Goal: Navigation & Orientation: Find specific page/section

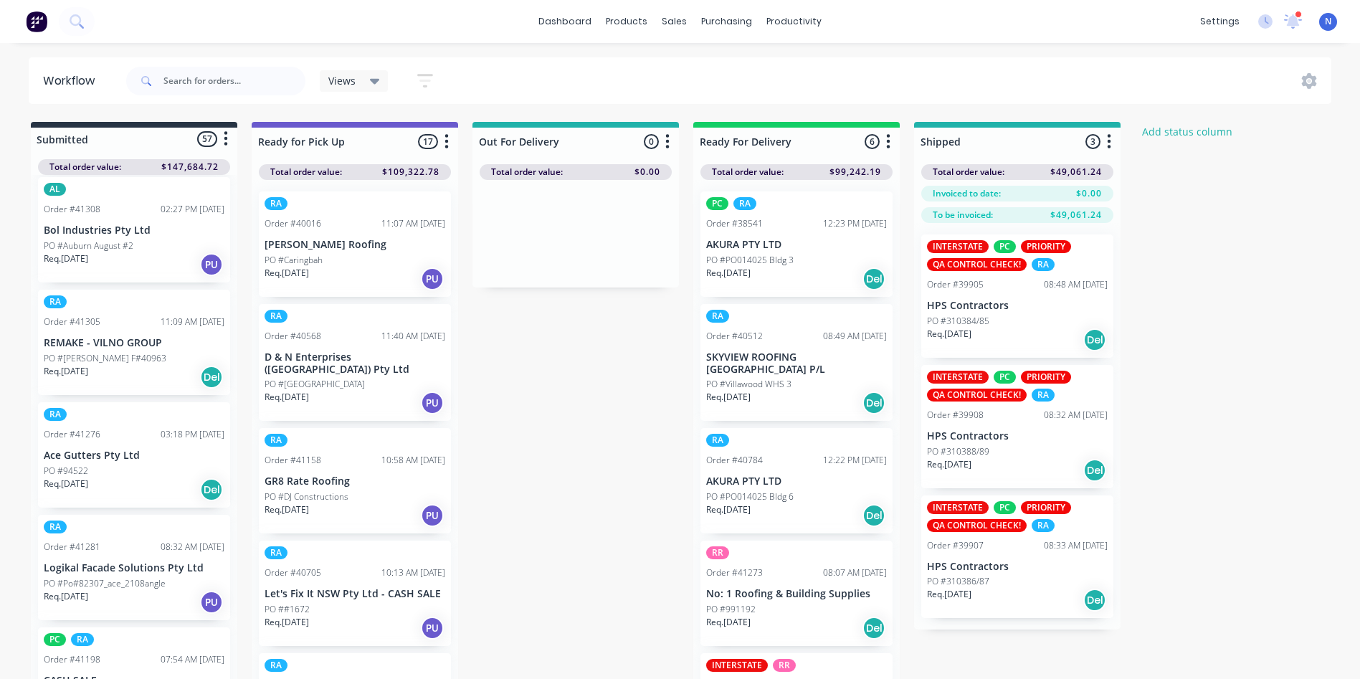
scroll to position [3642, 0]
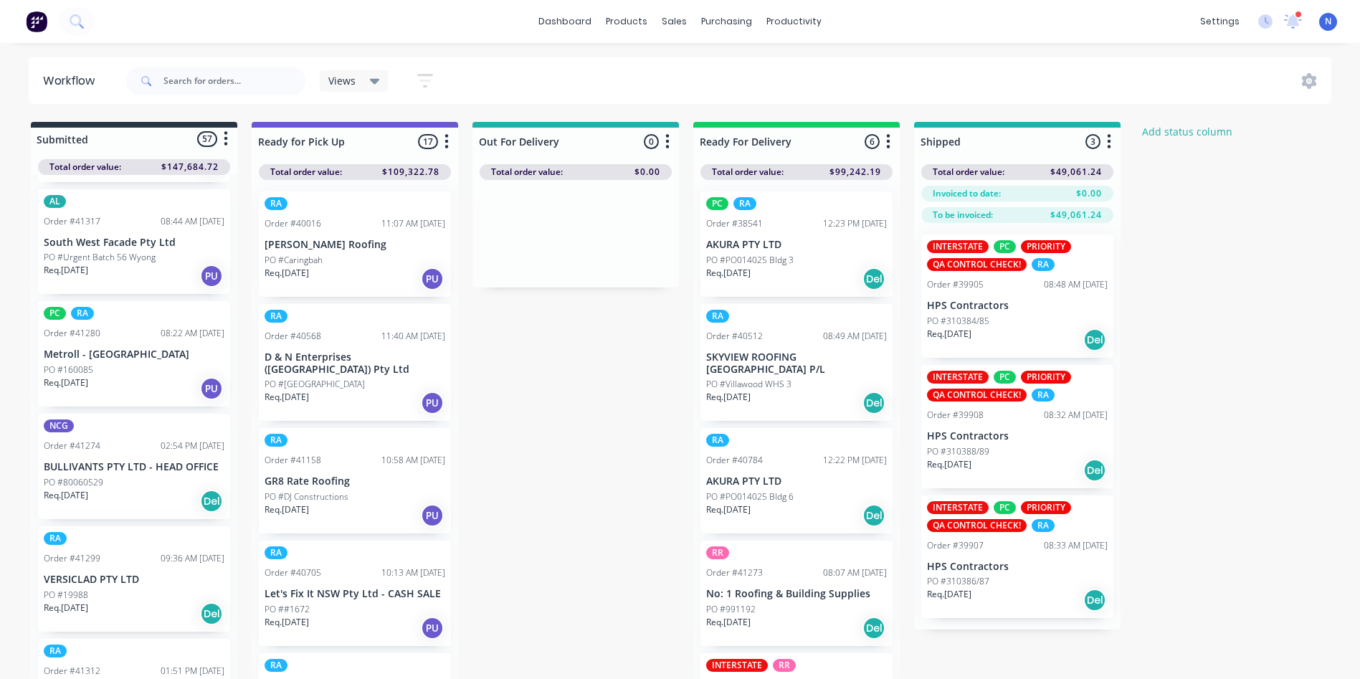
click at [72, 476] on p "PO #80060529" at bounding box center [73, 482] width 59 height 13
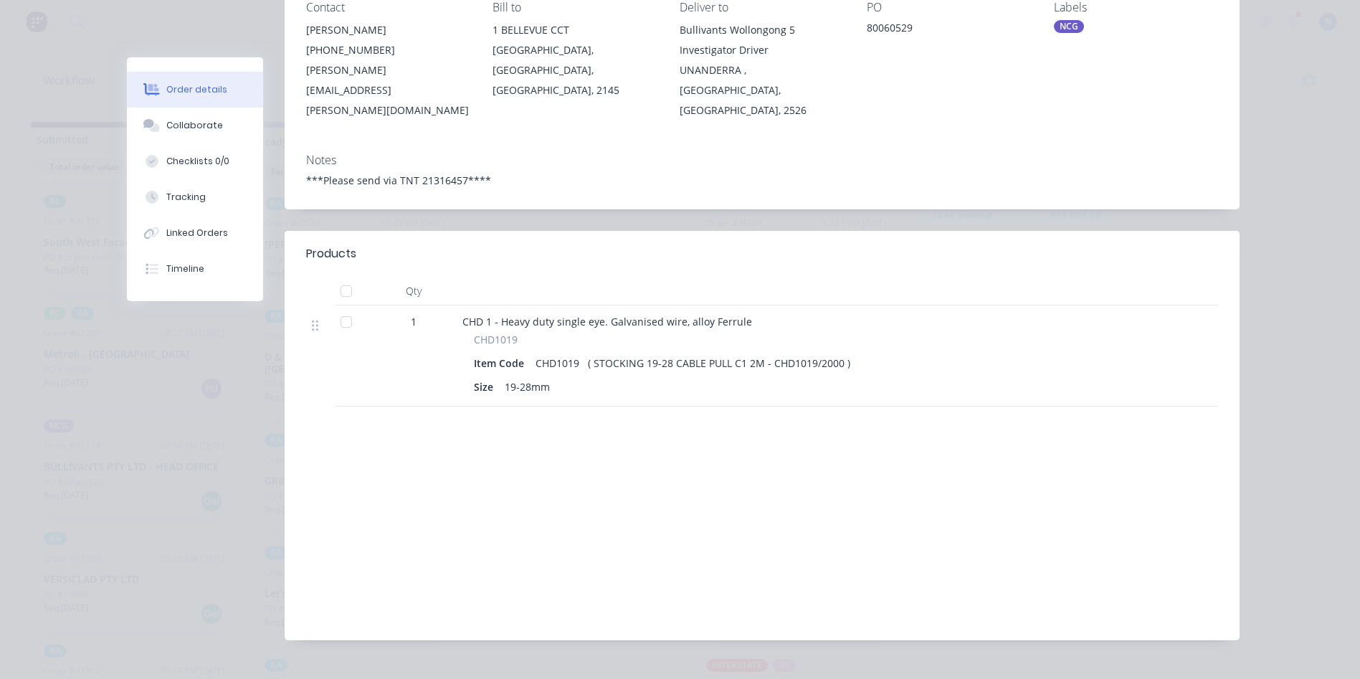
scroll to position [0, 0]
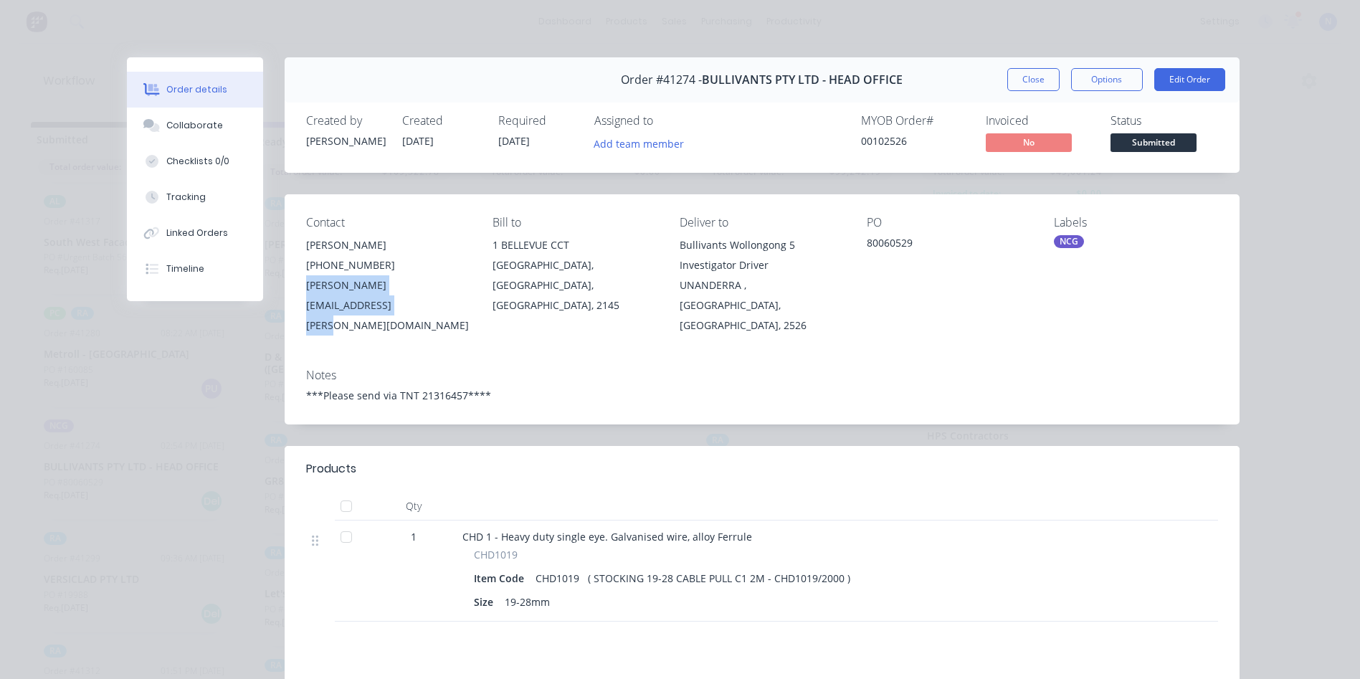
drag, startPoint x: 299, startPoint y: 284, endPoint x: 461, endPoint y: 294, distance: 162.3
click at [461, 294] on div "Contact [PERSON_NAME] [PHONE_NUMBER] [PERSON_NAME][EMAIL_ADDRESS][PERSON_NAME][…" at bounding box center [762, 275] width 955 height 163
drag, startPoint x: 461, startPoint y: 294, endPoint x: 419, endPoint y: 285, distance: 42.6
copy div "[PERSON_NAME][EMAIL_ADDRESS][PERSON_NAME][DOMAIN_NAME]"
click at [1020, 72] on button "Close" at bounding box center [1033, 79] width 52 height 23
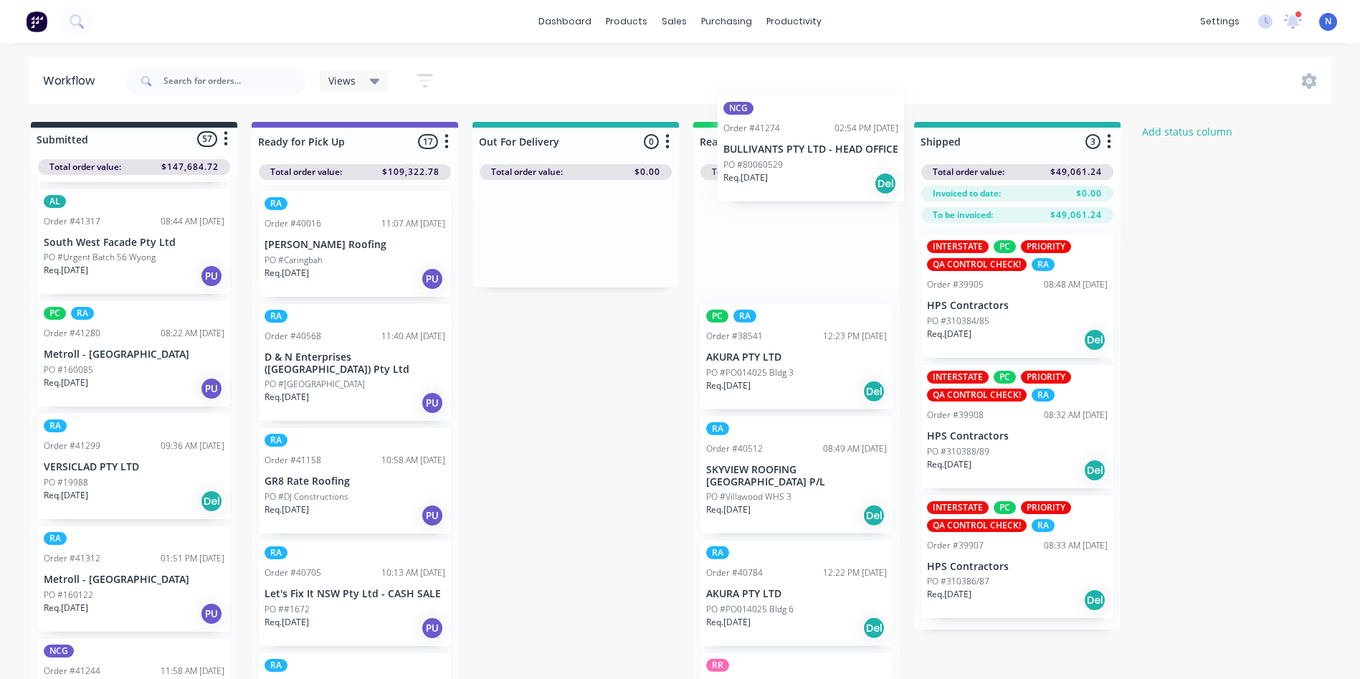
drag, startPoint x: 65, startPoint y: 469, endPoint x: 751, endPoint y: 163, distance: 751.1
click at [751, 163] on div "Submitted 57 Status colour #273444 hex #273444 Save Cancel Summaries Total orde…" at bounding box center [768, 404] width 1559 height 565
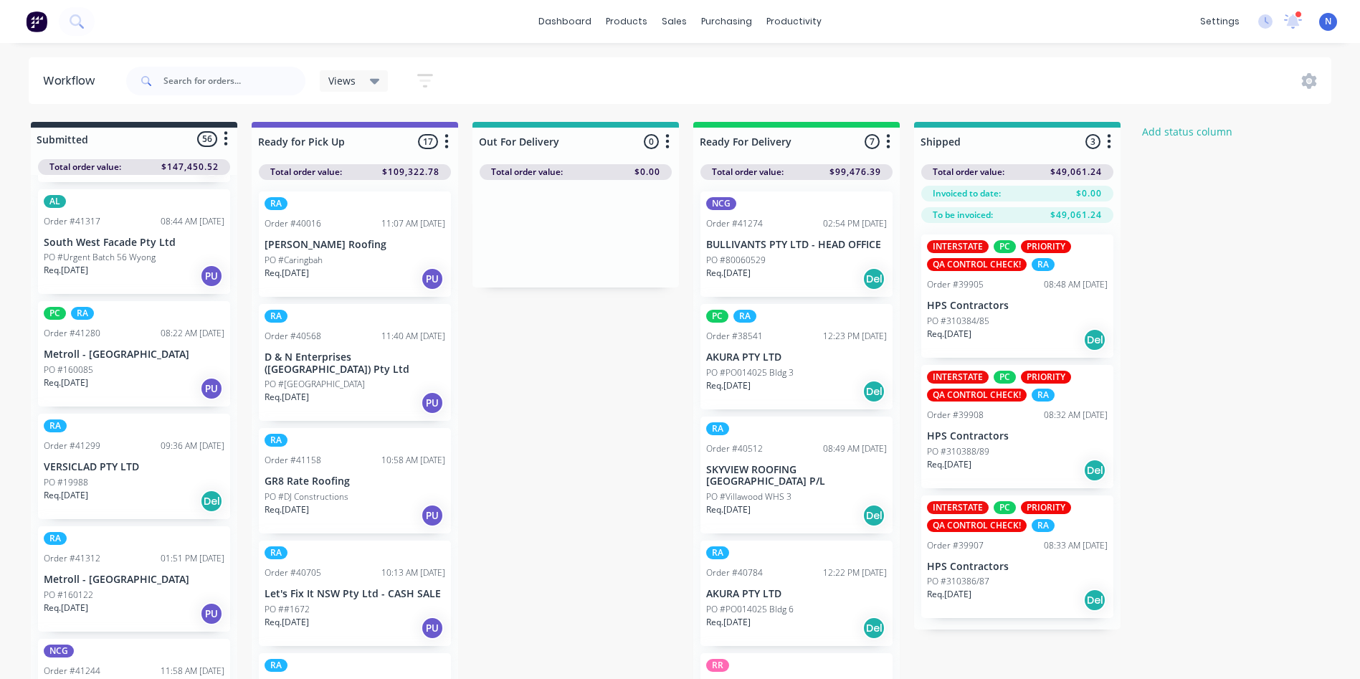
click at [778, 262] on div "PO #80060529" at bounding box center [796, 260] width 181 height 13
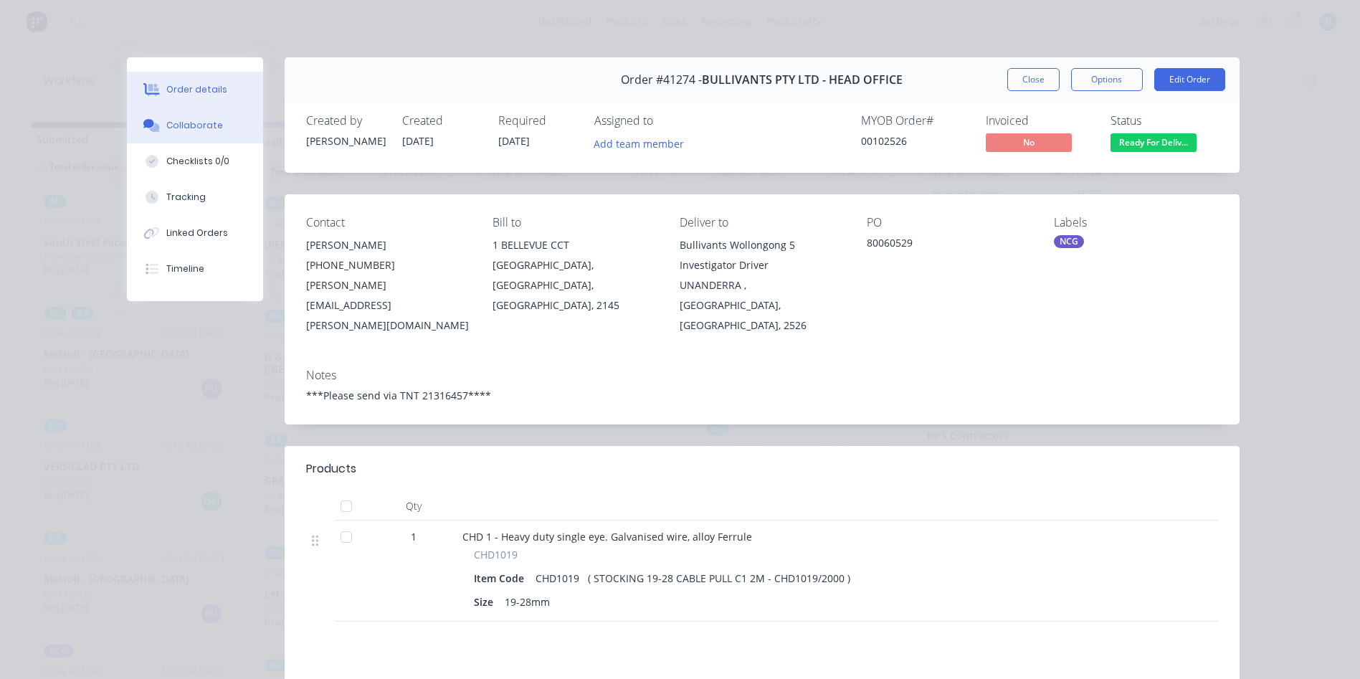
click at [187, 123] on div "Collaborate" at bounding box center [194, 125] width 57 height 13
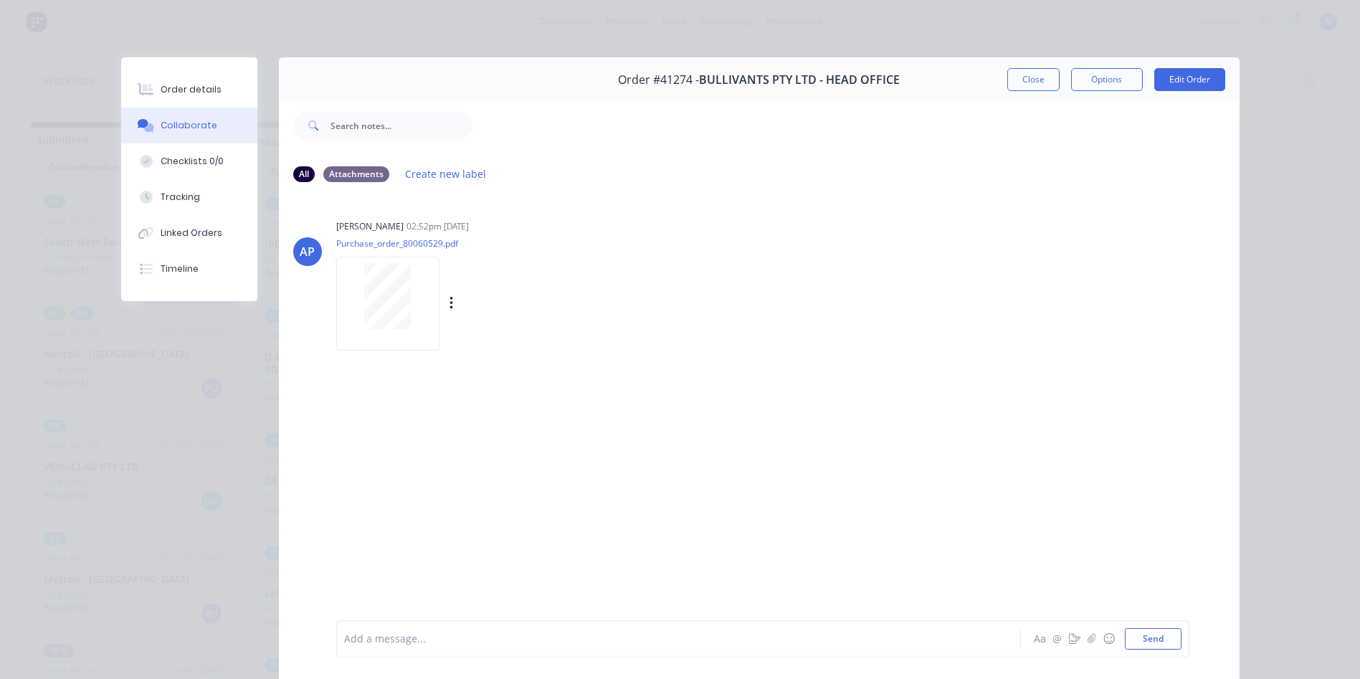
click at [361, 259] on div at bounding box center [387, 304] width 103 height 94
click at [428, 639] on div at bounding box center [658, 638] width 627 height 15
click at [1026, 86] on button "Close" at bounding box center [1033, 79] width 52 height 23
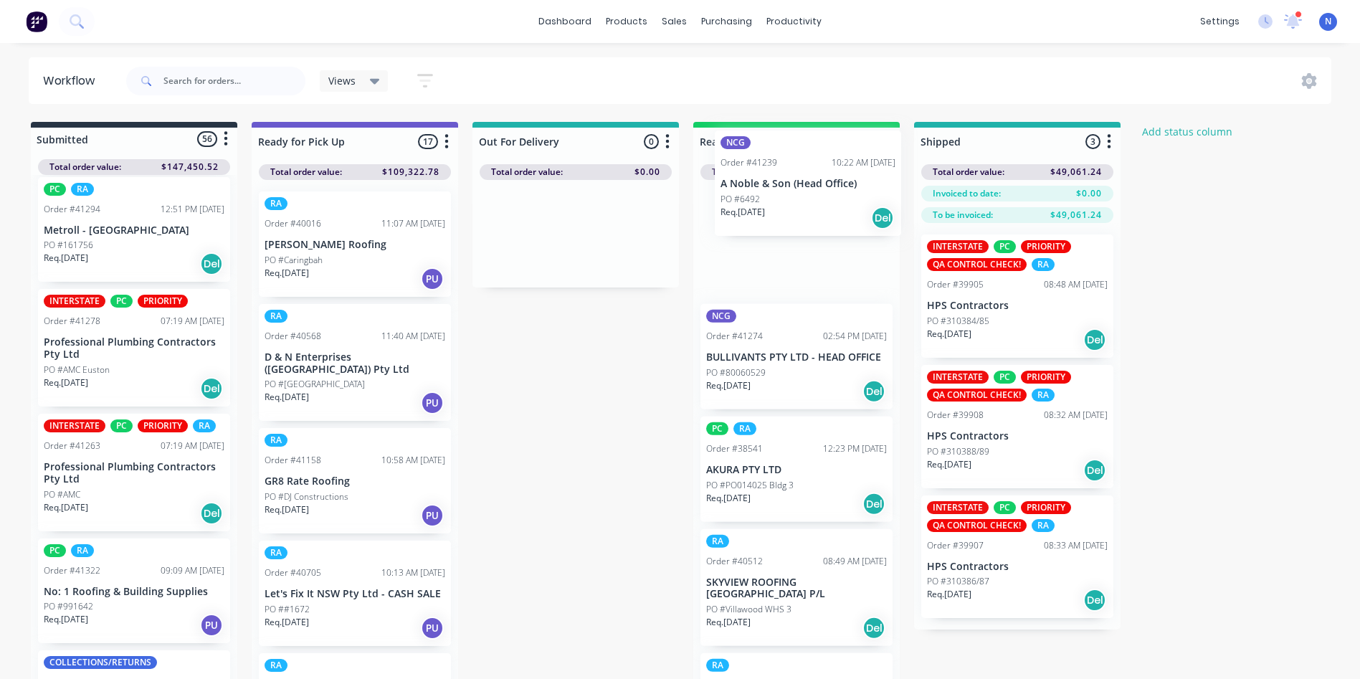
drag, startPoint x: 76, startPoint y: 479, endPoint x: 761, endPoint y: 204, distance: 738.2
click at [761, 204] on div "Submitted 56 Status colour #273444 hex #273444 Save Cancel Summaries Total orde…" at bounding box center [768, 404] width 1559 height 565
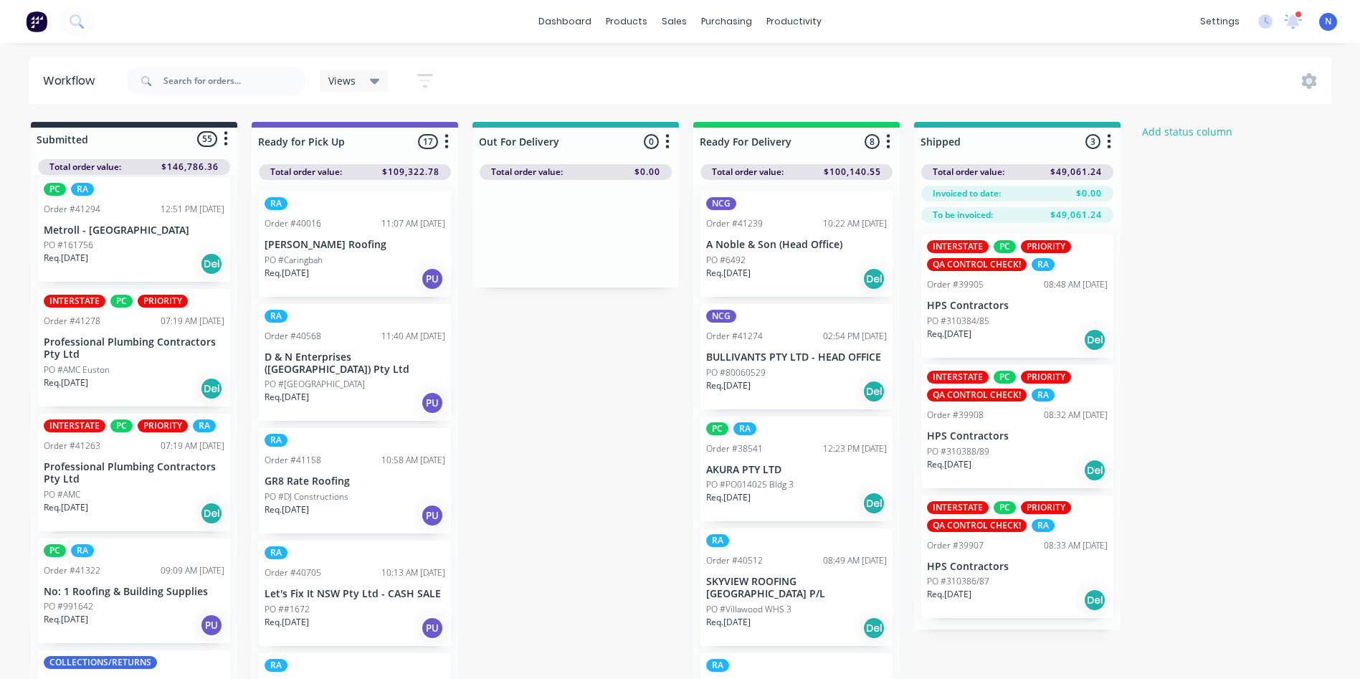
click at [731, 263] on p "PO #6492" at bounding box center [725, 260] width 39 height 13
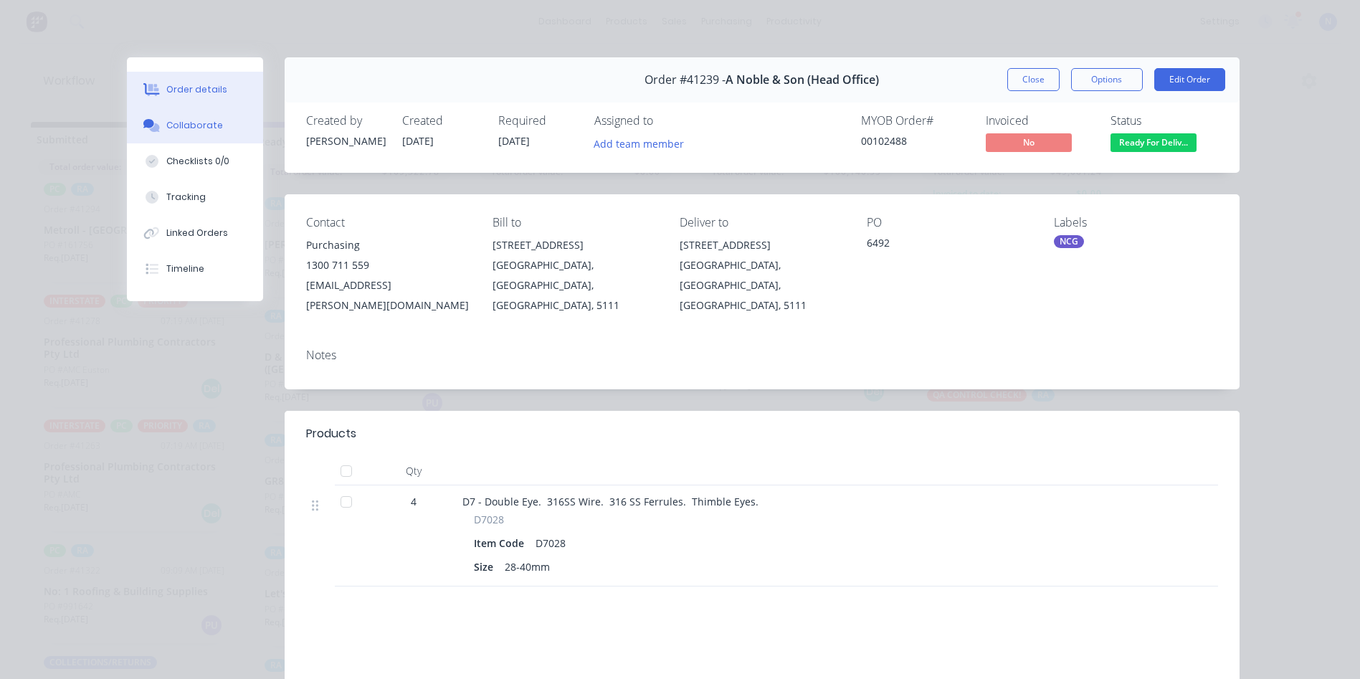
click at [199, 135] on button "Collaborate" at bounding box center [195, 126] width 136 height 36
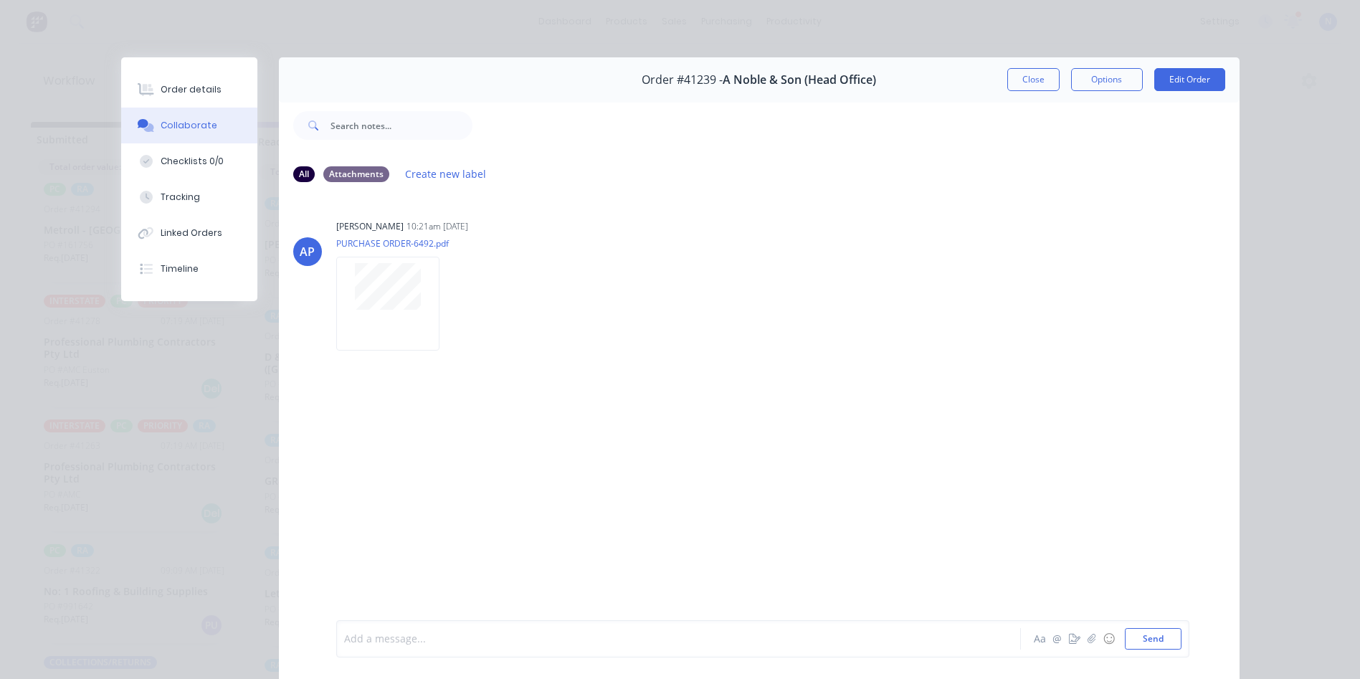
click at [567, 643] on div at bounding box center [658, 638] width 627 height 15
click at [1027, 82] on button "Close" at bounding box center [1033, 79] width 52 height 23
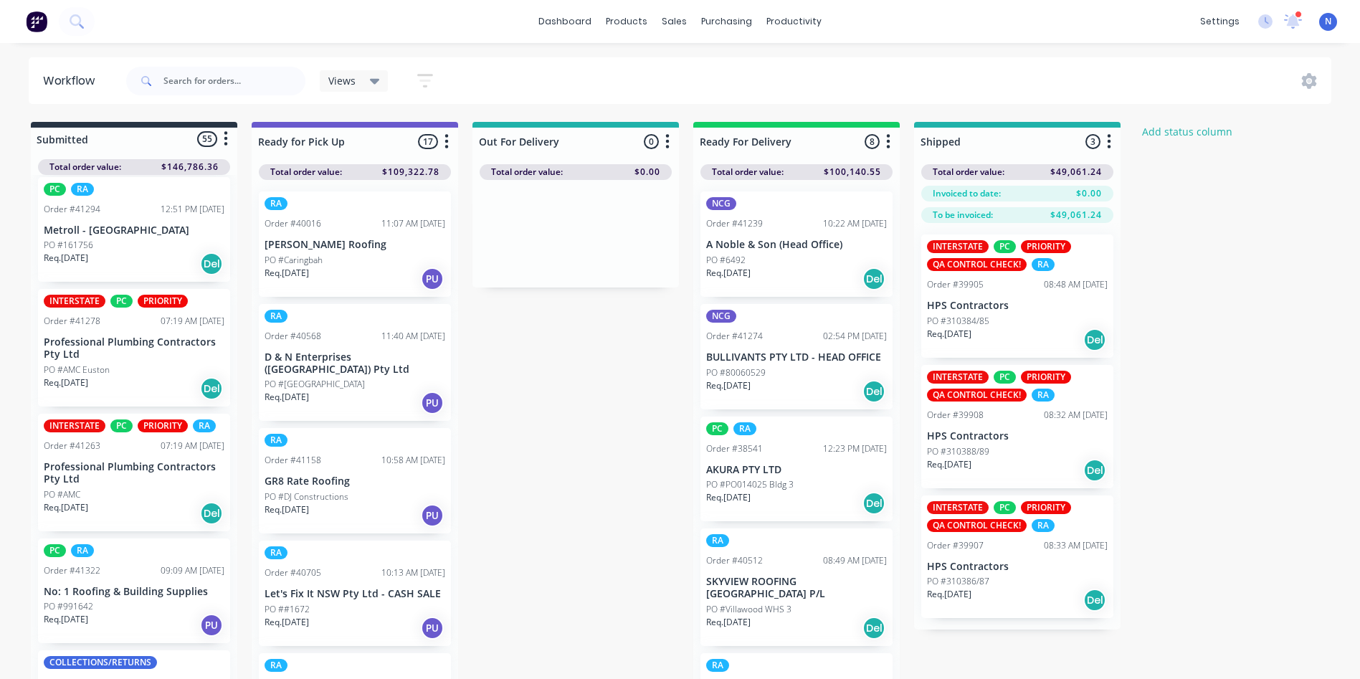
click at [755, 373] on p "PO #80060529" at bounding box center [735, 372] width 59 height 13
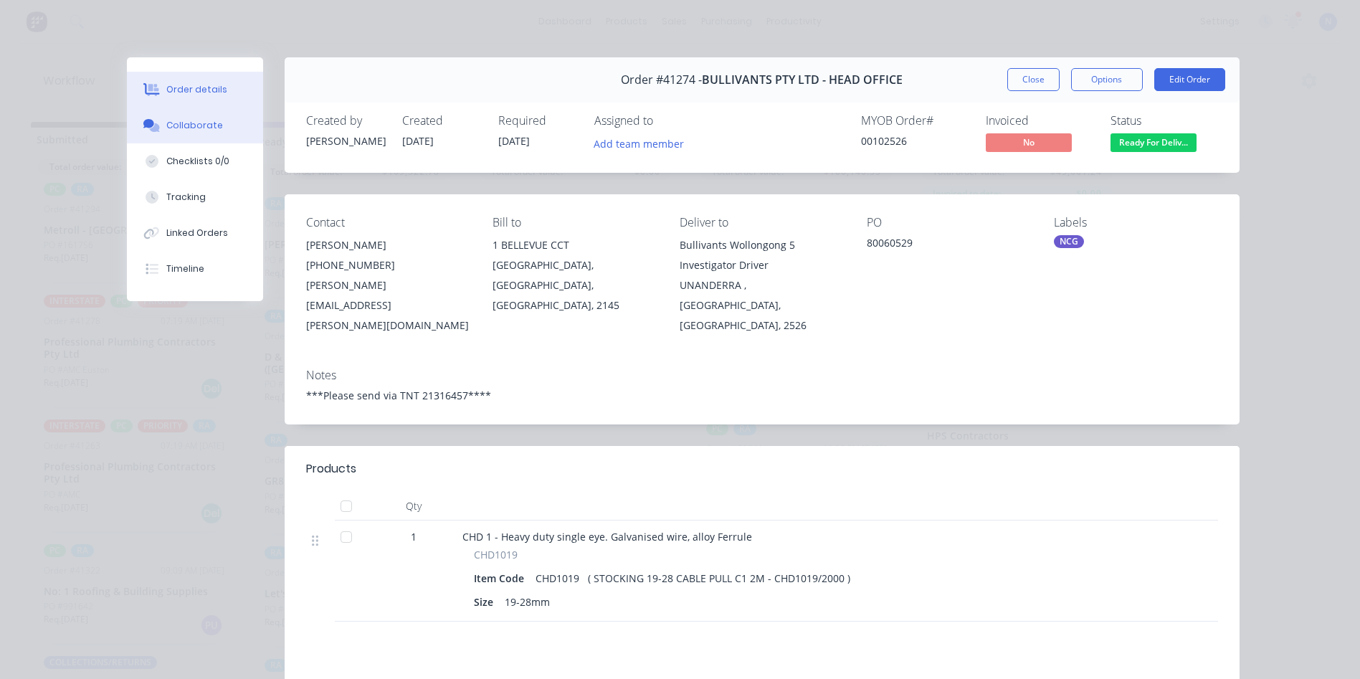
click at [193, 121] on div "Collaborate" at bounding box center [194, 125] width 57 height 13
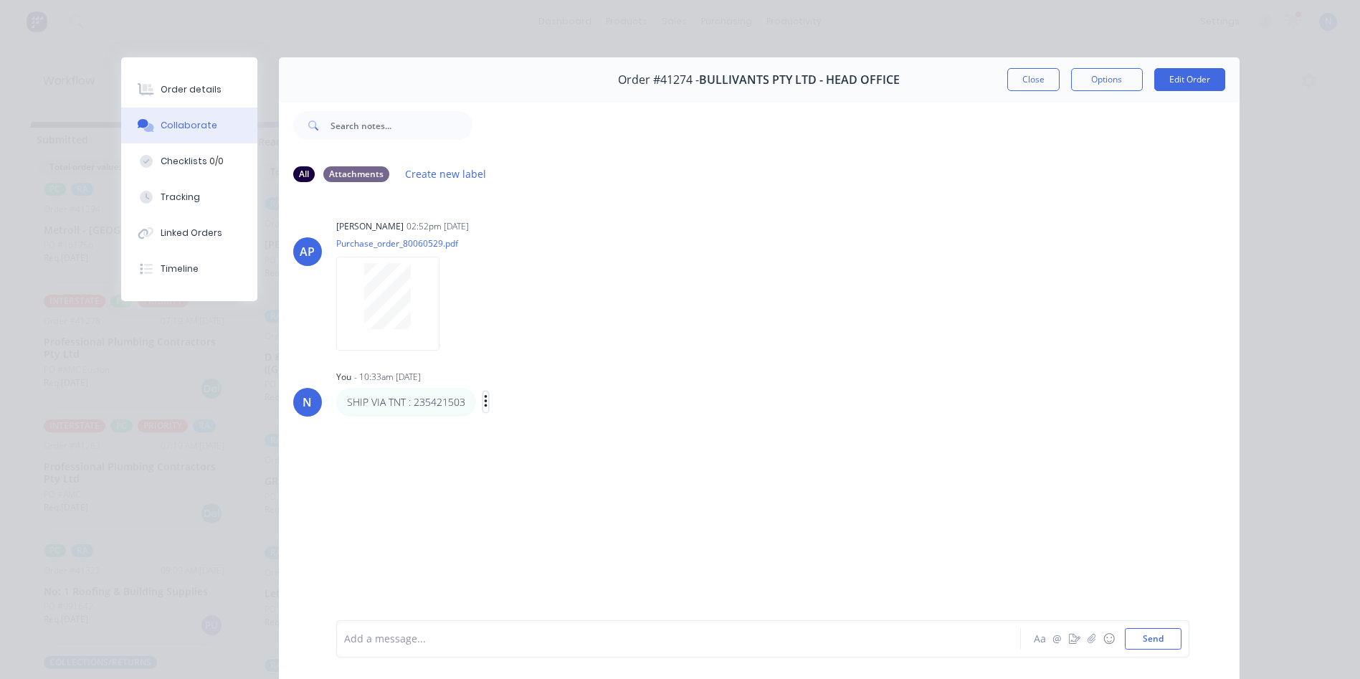
click at [484, 402] on icon "button" at bounding box center [485, 401] width 3 height 13
click at [520, 430] on button "Edit" at bounding box center [537, 428] width 90 height 24
click at [344, 636] on div "SHIP VIA TNT : 235421503" at bounding box center [658, 638] width 628 height 15
click at [336, 634] on div "SHIP VIA TNT : 235421503 Aa @ ☺ Send" at bounding box center [762, 638] width 853 height 37
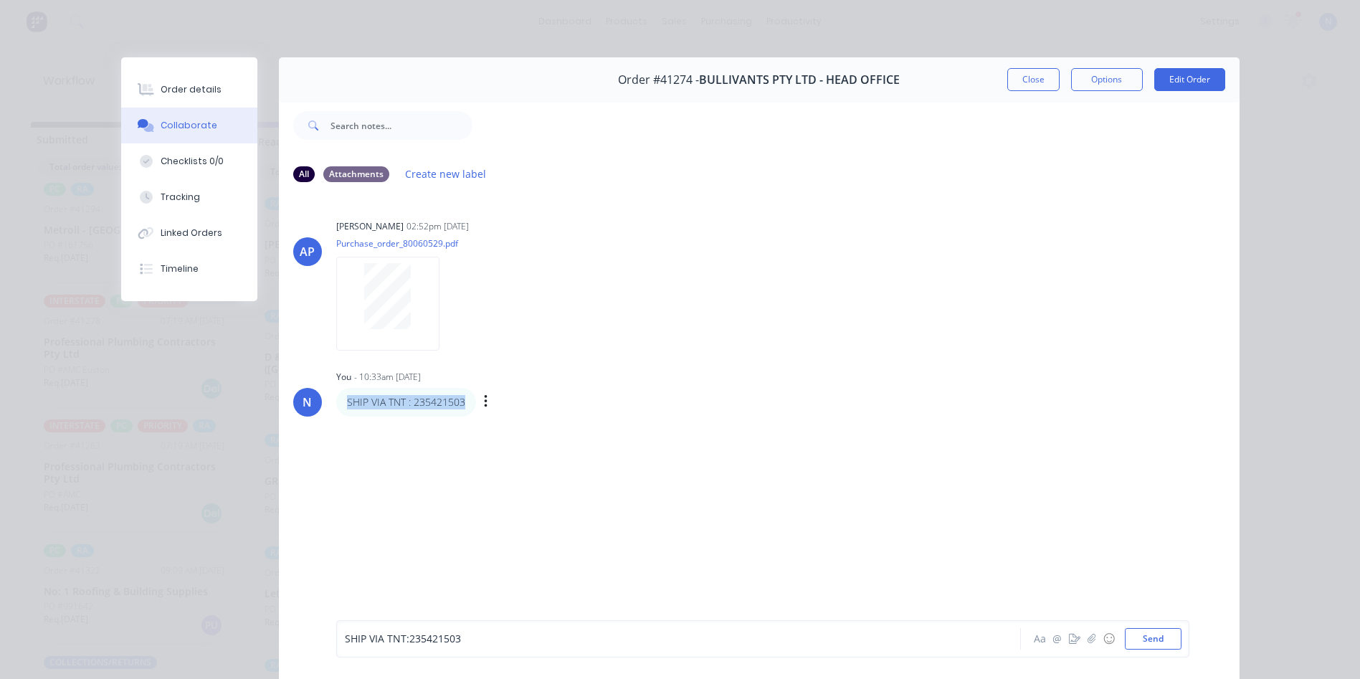
click at [336, 634] on div "SHIP VIA TNT : 235421503 Aa @ ☺ Send" at bounding box center [762, 638] width 853 height 37
click at [515, 638] on div "SHIP VIA TNT : 235421503" at bounding box center [658, 638] width 627 height 15
click at [789, 637] on div "CUSTOMER'S ACCOUNT : SHIP VIA TNT : 235421503" at bounding box center [658, 638] width 627 height 15
click at [1043, 82] on button "Close" at bounding box center [1033, 79] width 52 height 23
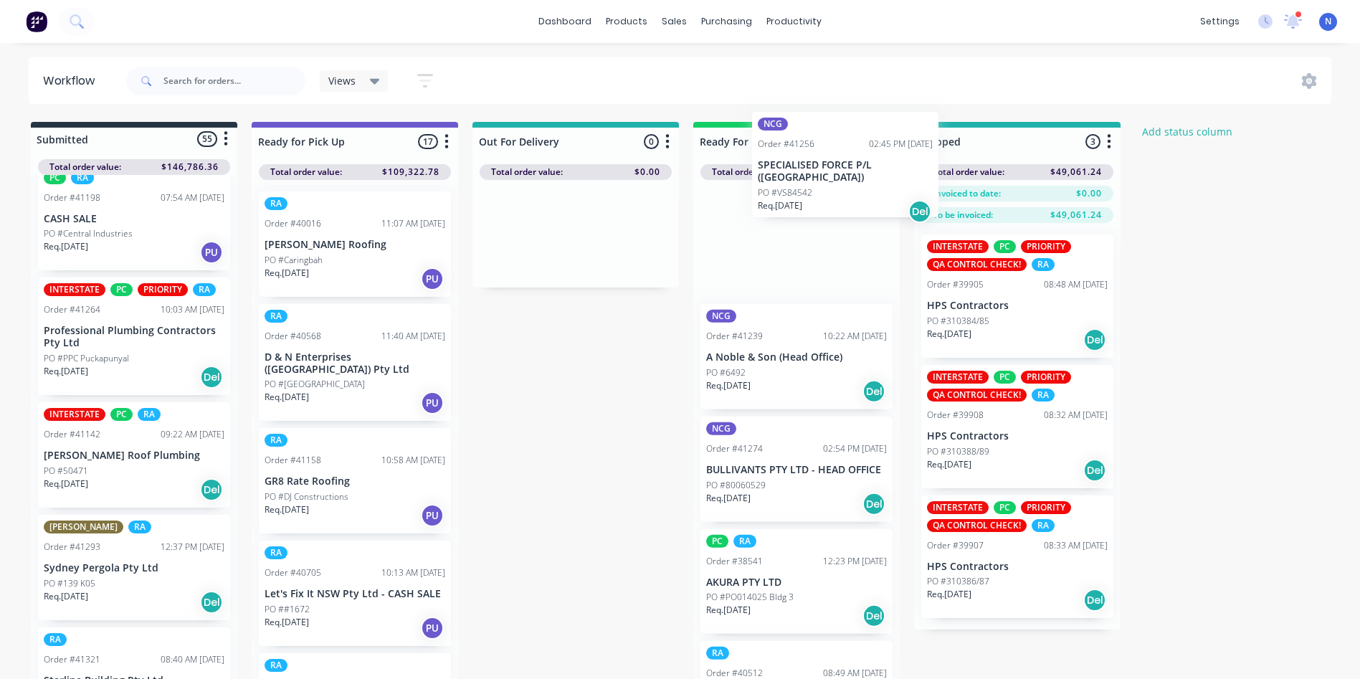
drag, startPoint x: 75, startPoint y: 469, endPoint x: 800, endPoint y: 178, distance: 781.6
click at [800, 178] on div "Submitted 55 Status colour #273444 hex #273444 Save Cancel Summaries Total orde…" at bounding box center [768, 404] width 1559 height 565
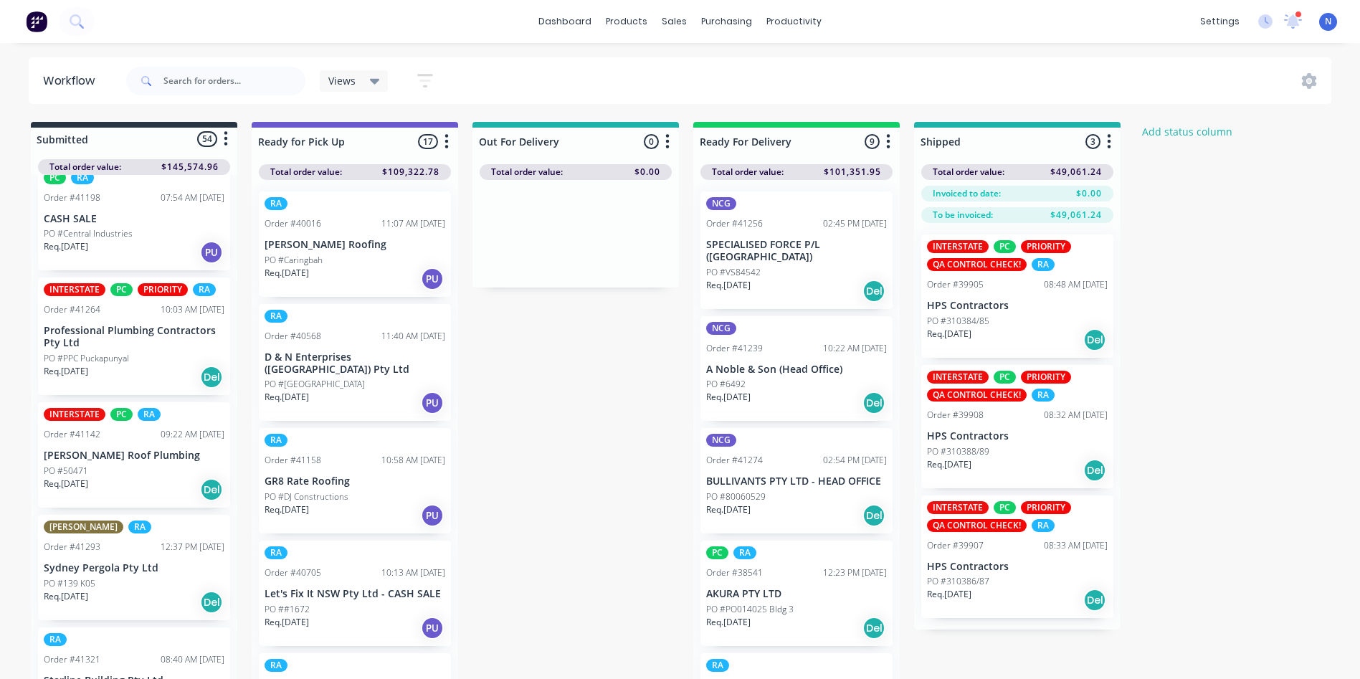
click at [758, 266] on p "PO #VS84542" at bounding box center [733, 272] width 54 height 13
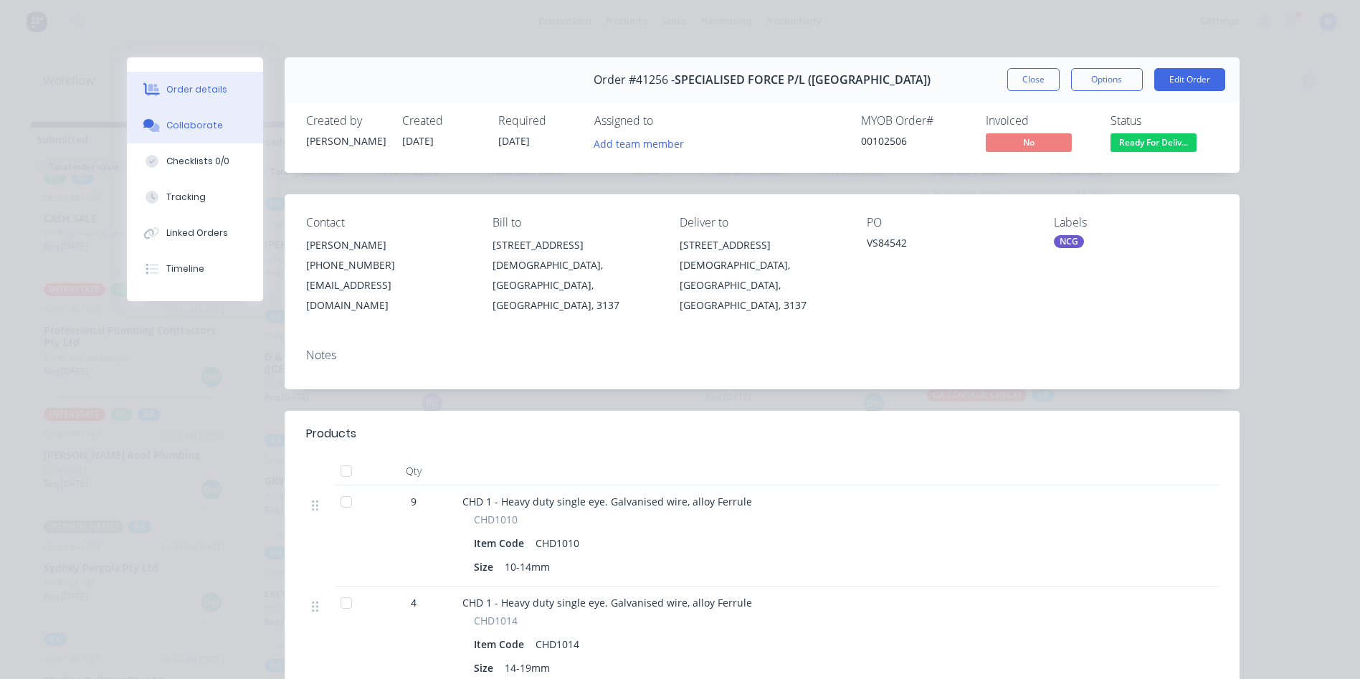
click at [204, 123] on div "Collaborate" at bounding box center [194, 125] width 57 height 13
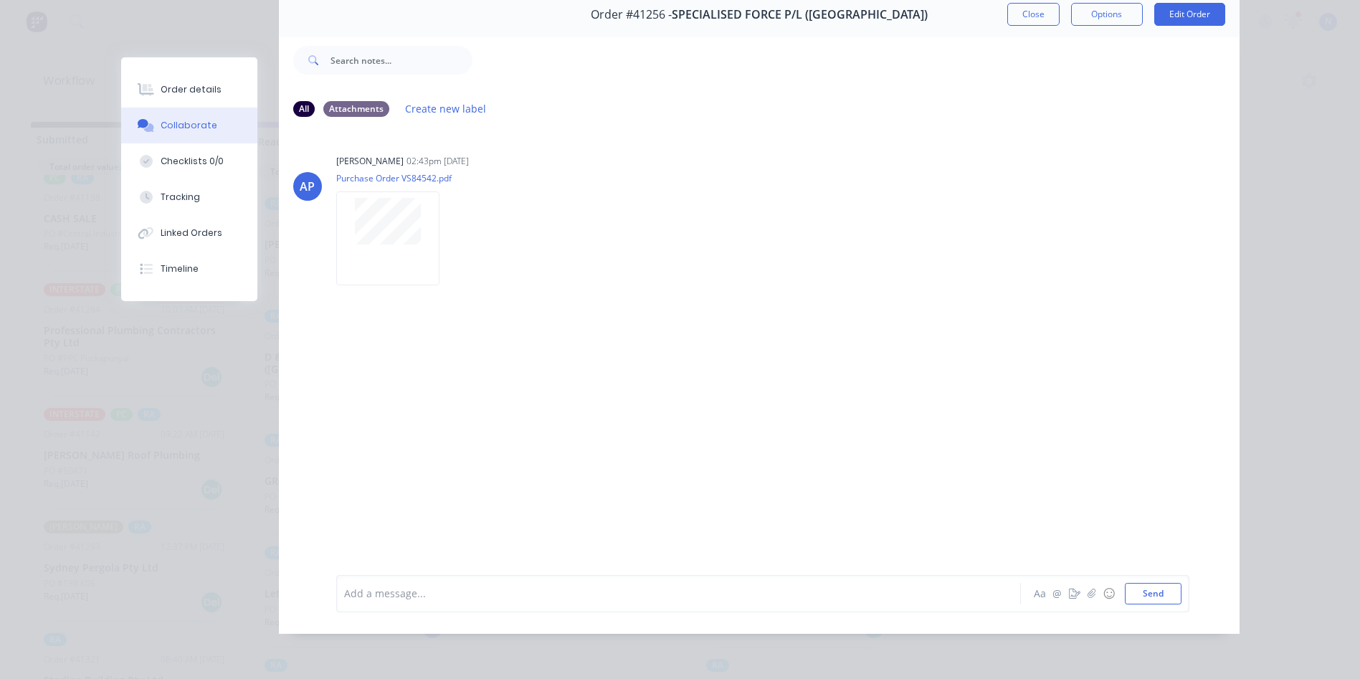
scroll to position [19, 0]
click at [612, 588] on div at bounding box center [658, 593] width 627 height 15
click at [1025, 3] on button "Close" at bounding box center [1033, 14] width 52 height 23
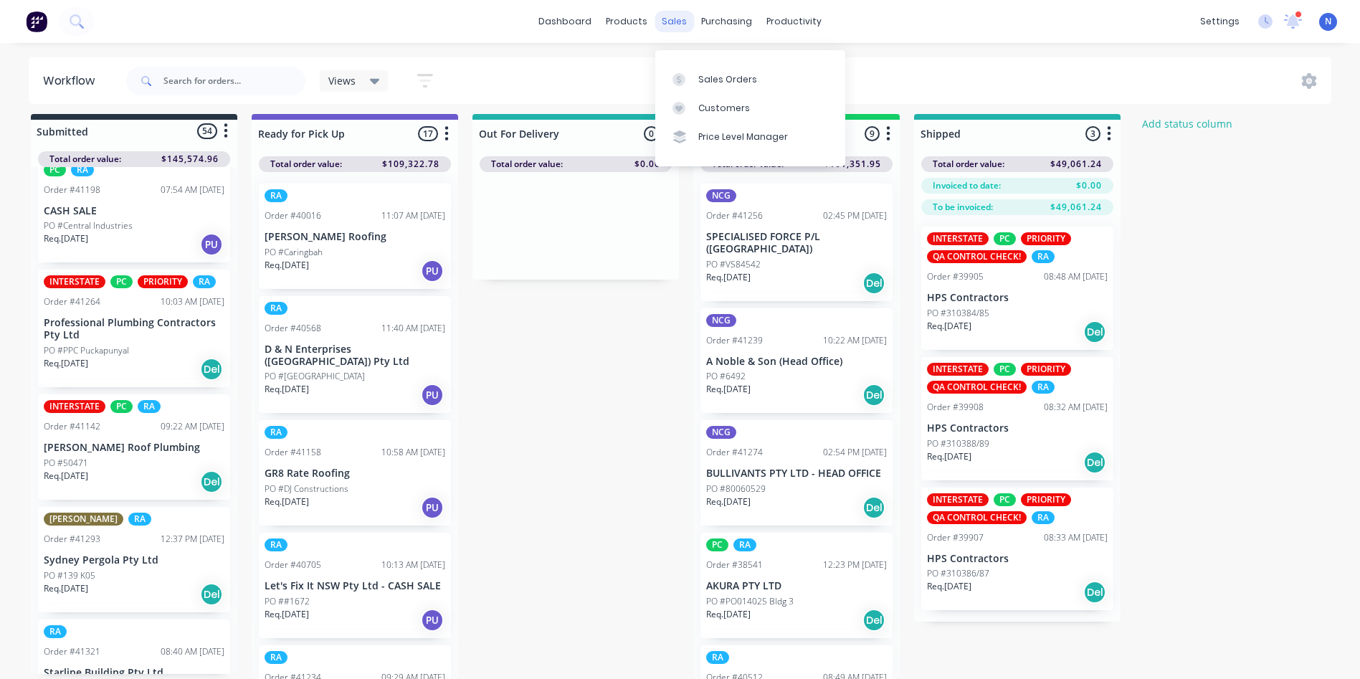
click at [681, 19] on div "sales" at bounding box center [673, 22] width 39 height 22
click at [757, 73] on link "Sales Orders" at bounding box center [750, 79] width 190 height 29
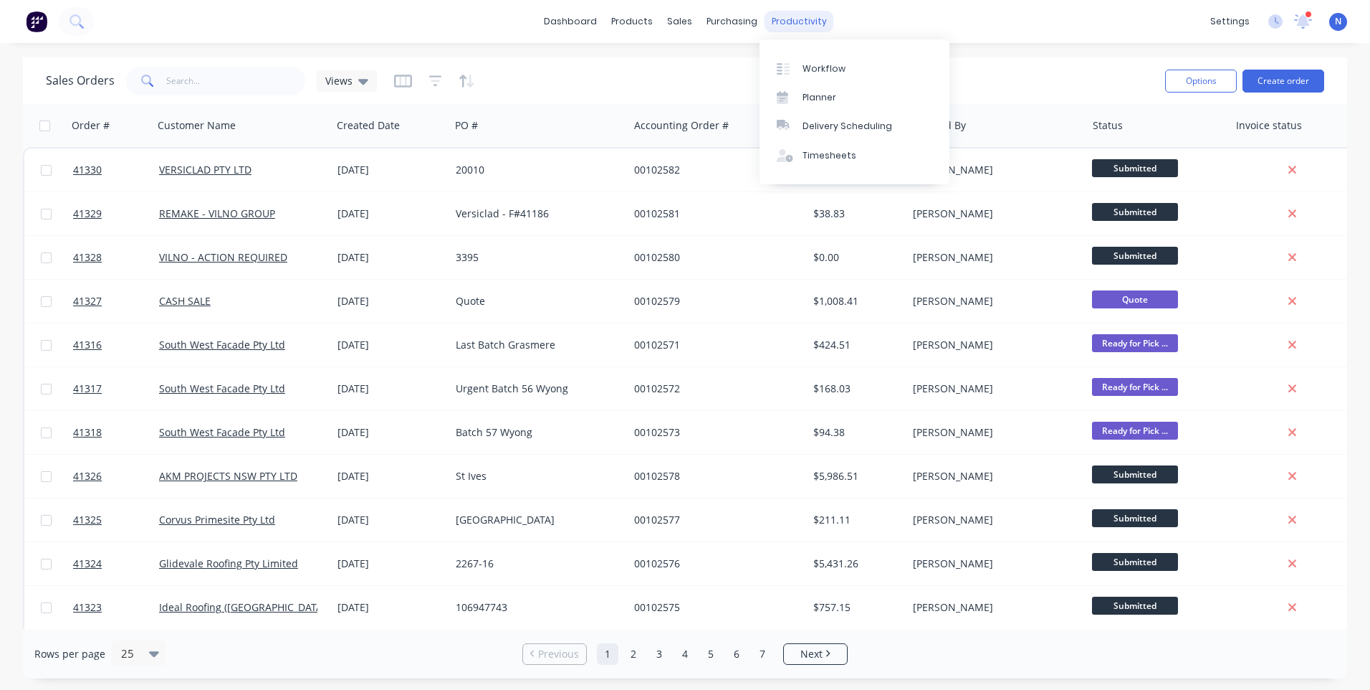
click at [800, 26] on div "productivity" at bounding box center [800, 22] width 70 height 22
click at [819, 67] on div "Workflow" at bounding box center [824, 68] width 43 height 13
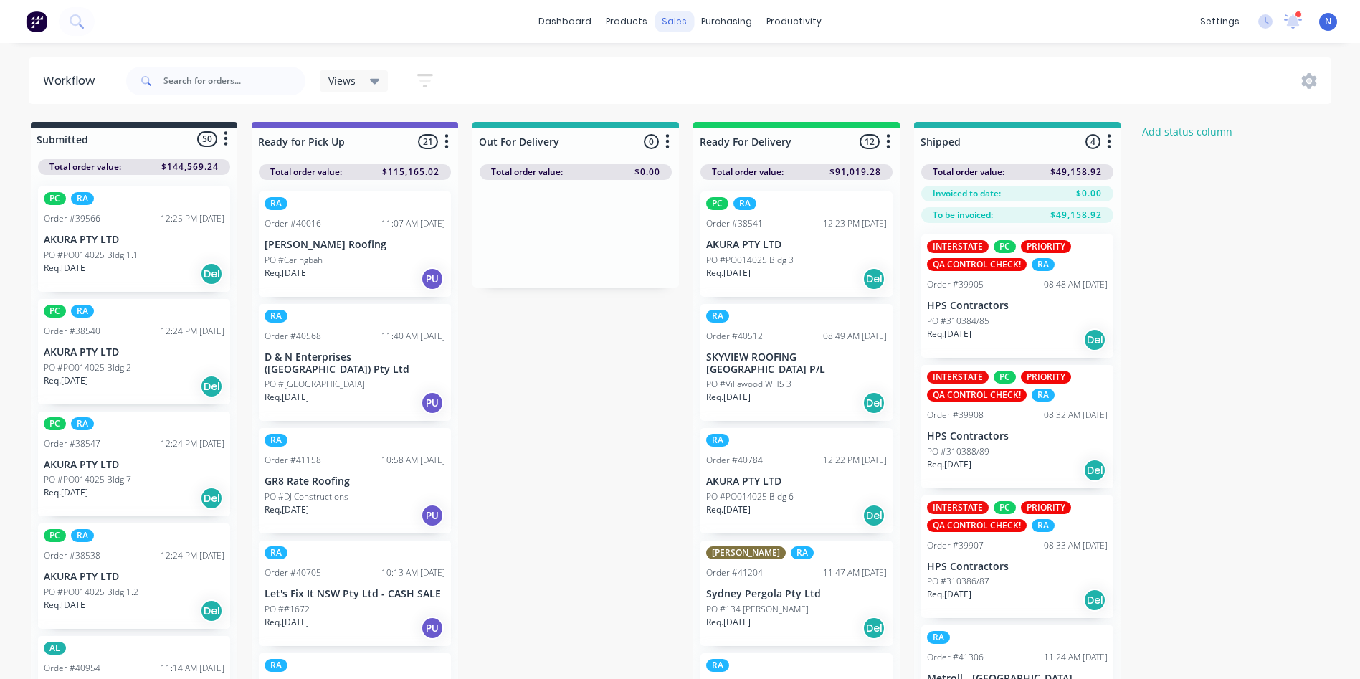
click at [674, 27] on div "sales" at bounding box center [673, 22] width 39 height 22
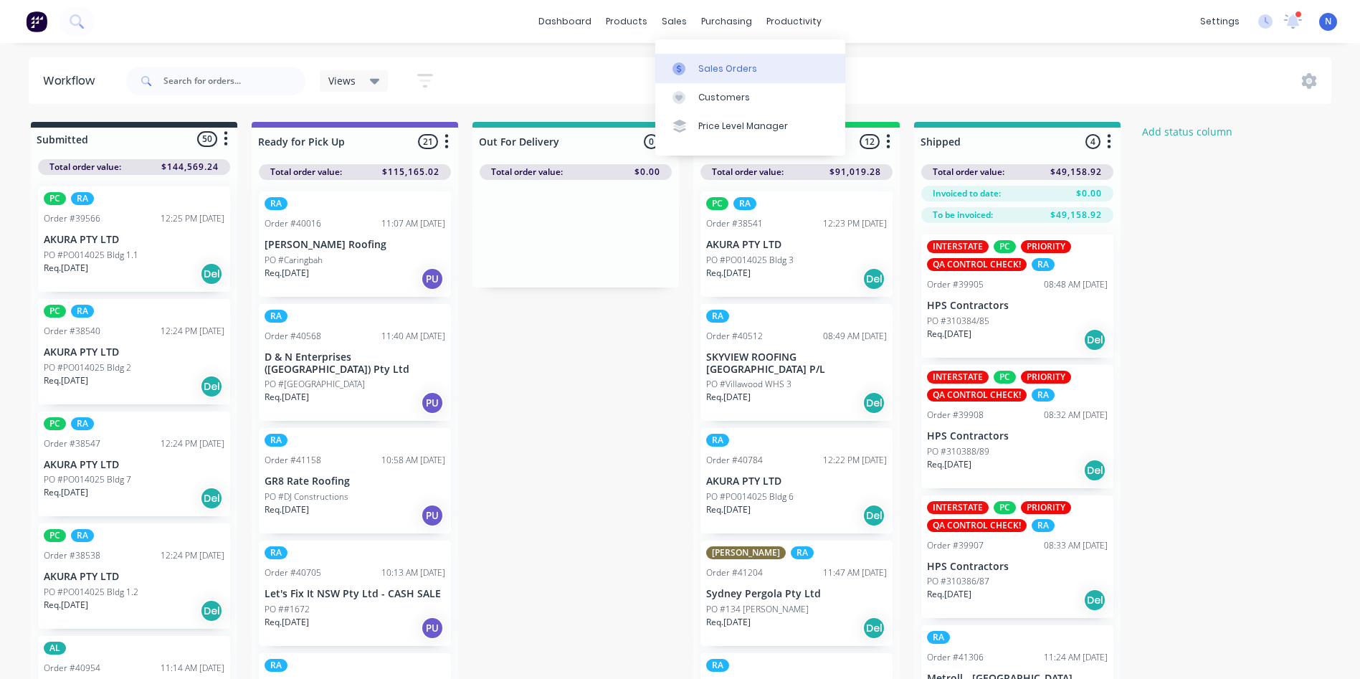
click at [717, 71] on div "Sales Orders" at bounding box center [727, 68] width 59 height 13
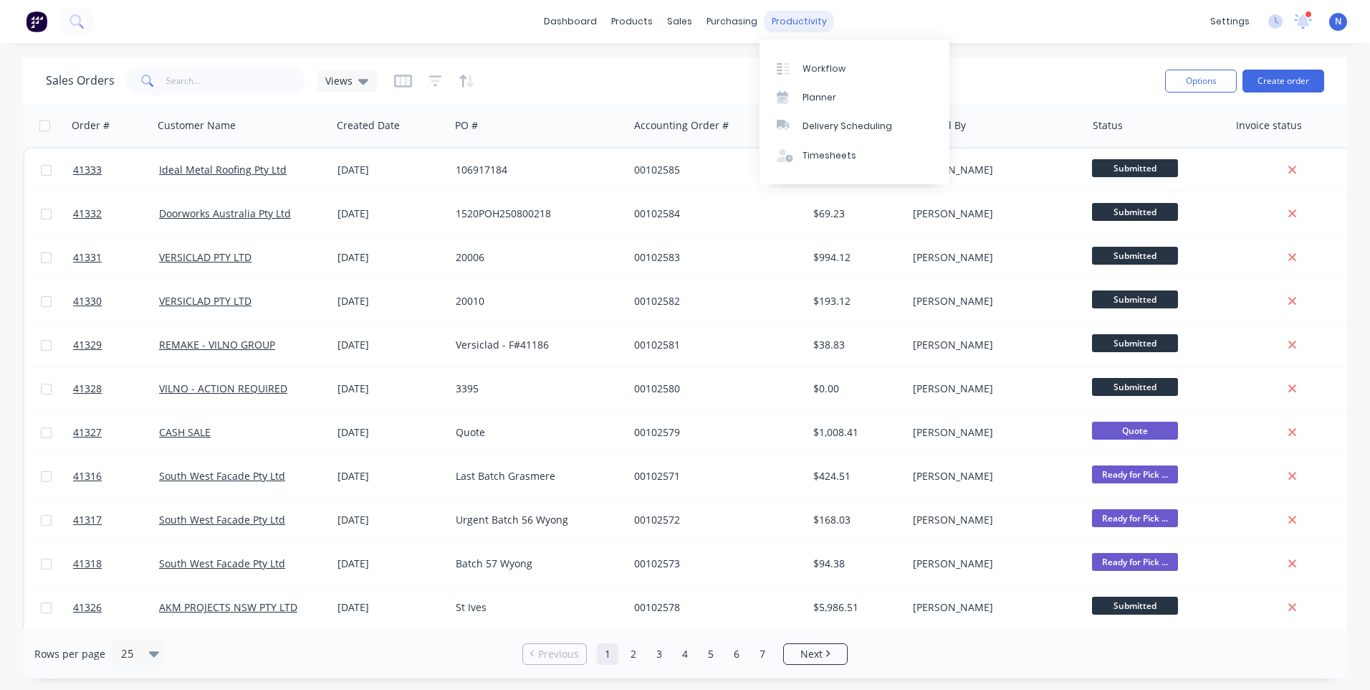
click at [801, 30] on div "productivity" at bounding box center [800, 22] width 70 height 22
click at [829, 68] on div "Workflow" at bounding box center [824, 68] width 43 height 13
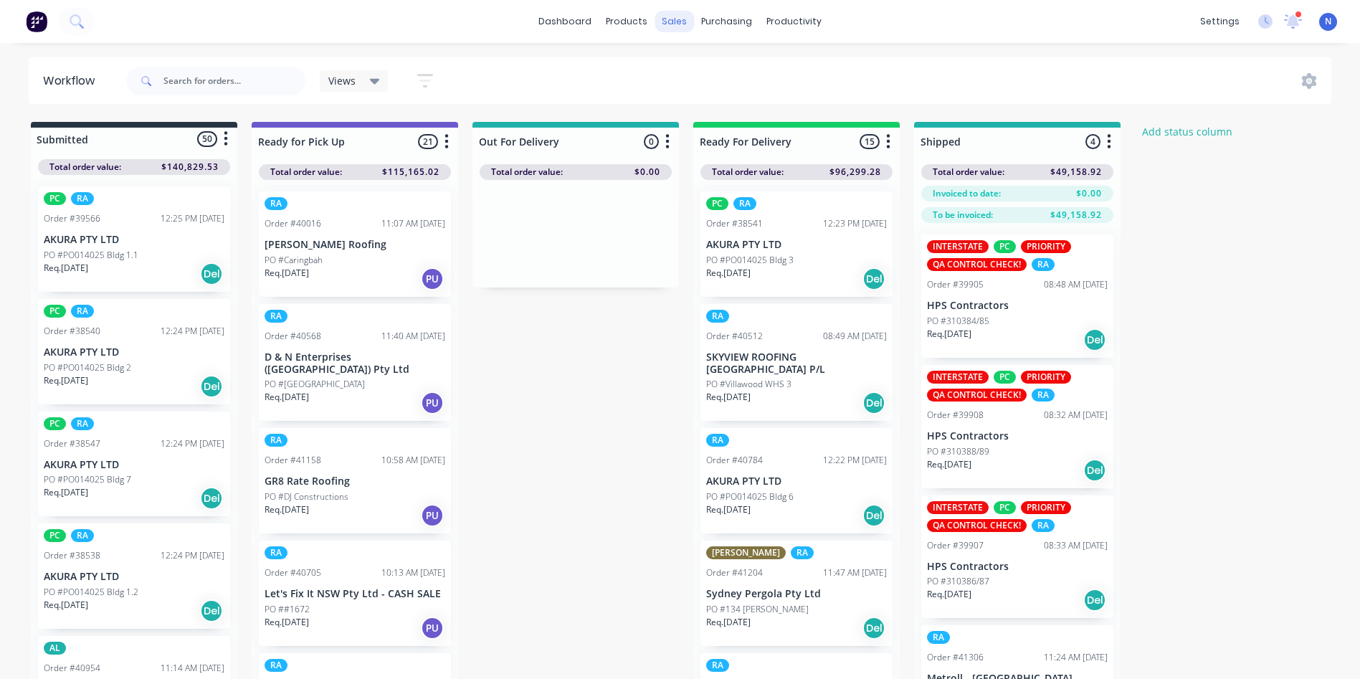
click at [664, 13] on div "sales" at bounding box center [673, 22] width 39 height 22
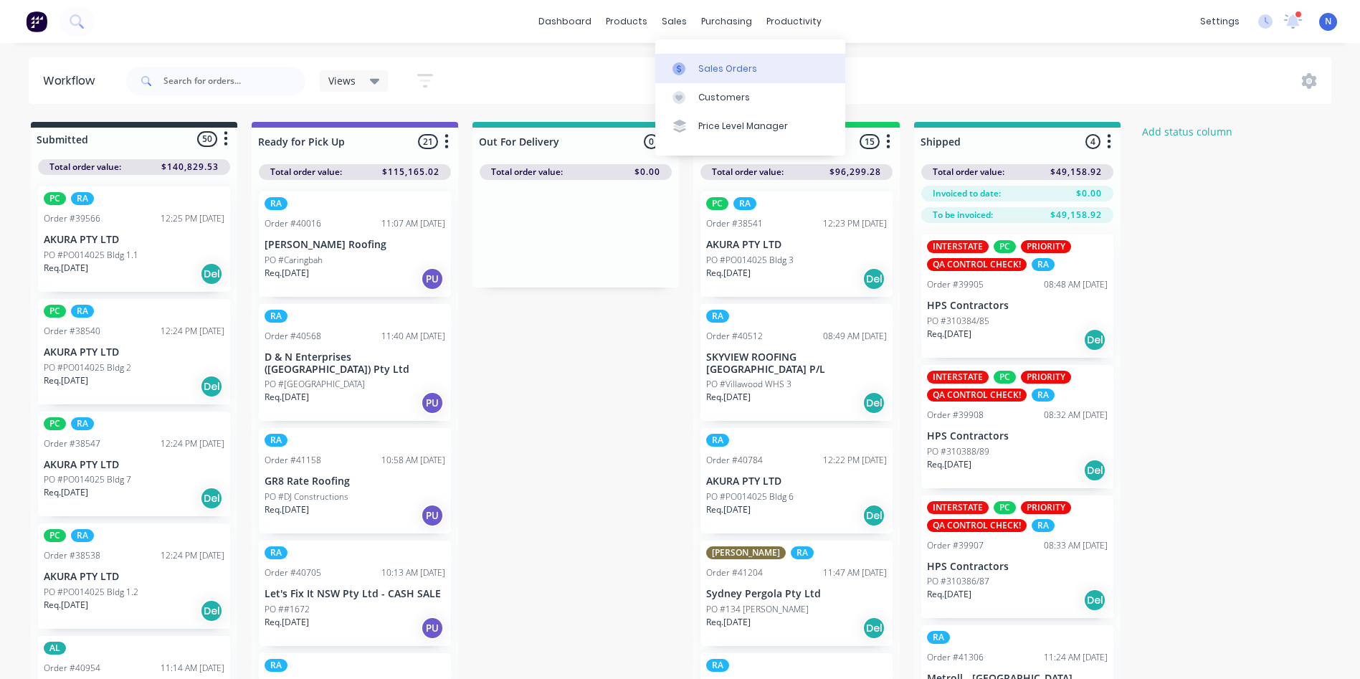
click at [698, 65] on div "Sales Orders" at bounding box center [727, 68] width 59 height 13
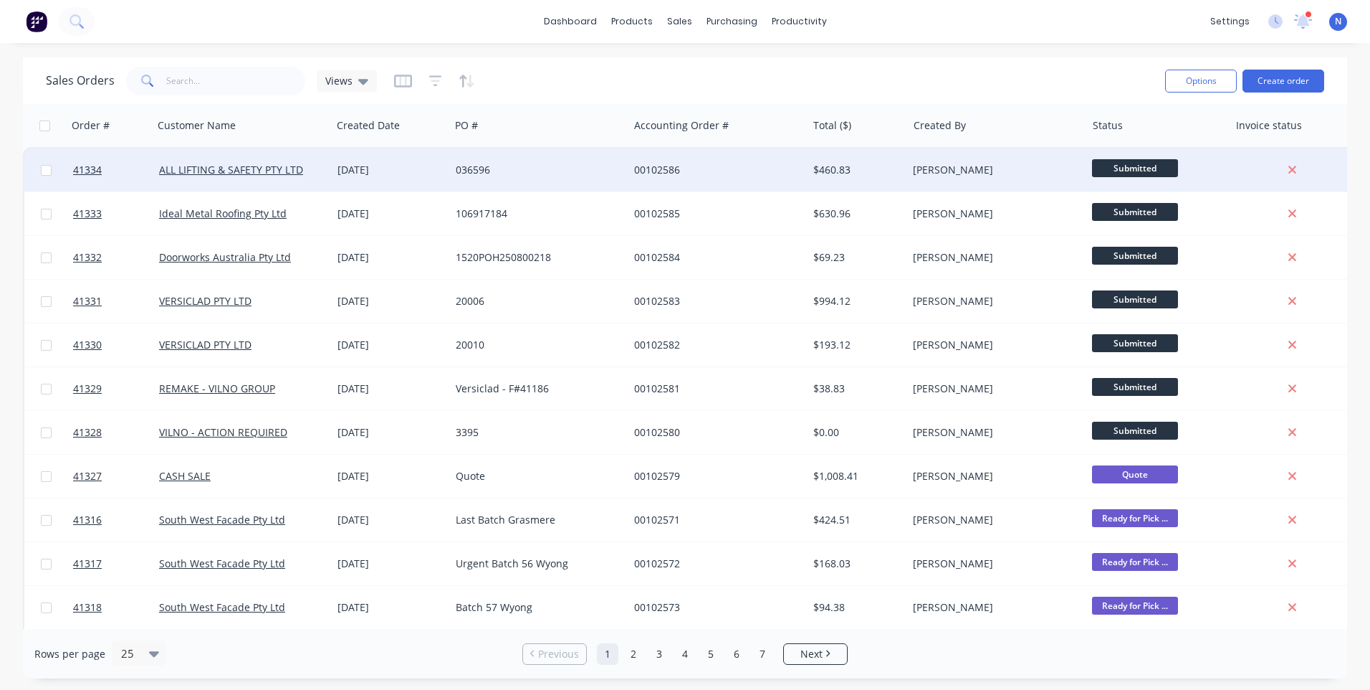
click at [530, 183] on div "036596" at bounding box center [539, 169] width 178 height 43
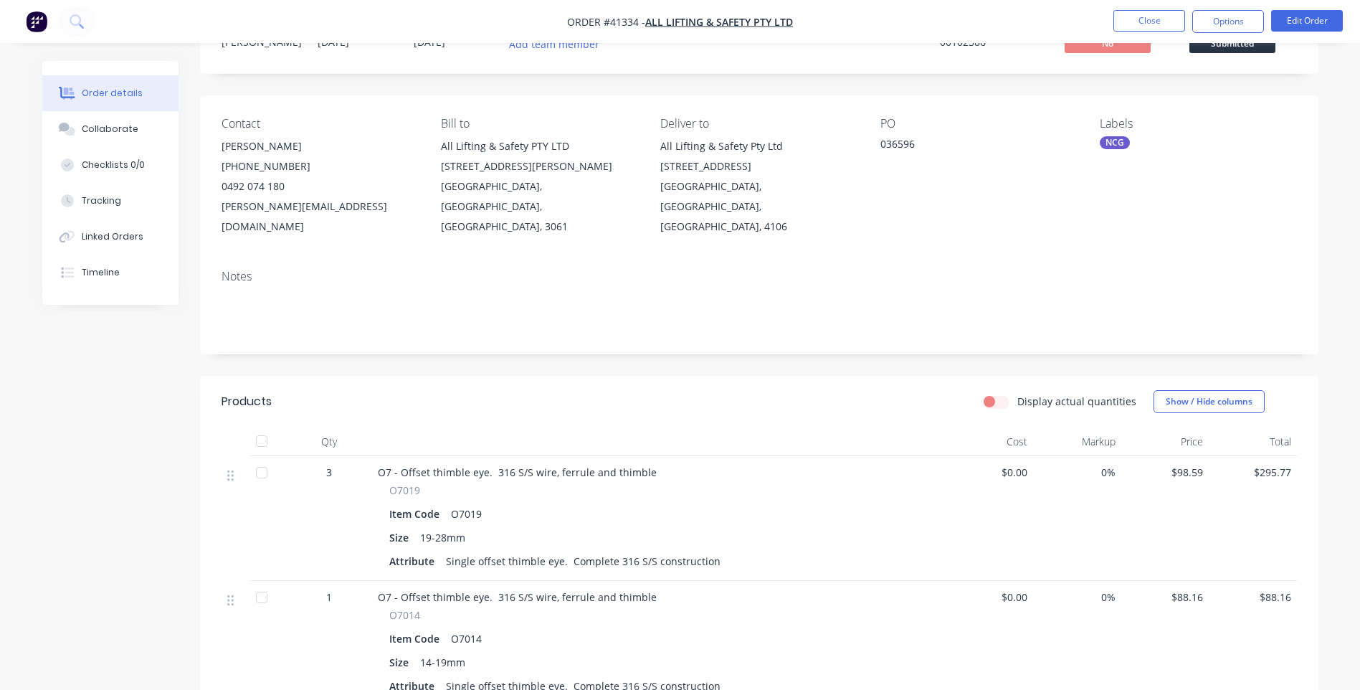
scroll to position [143, 0]
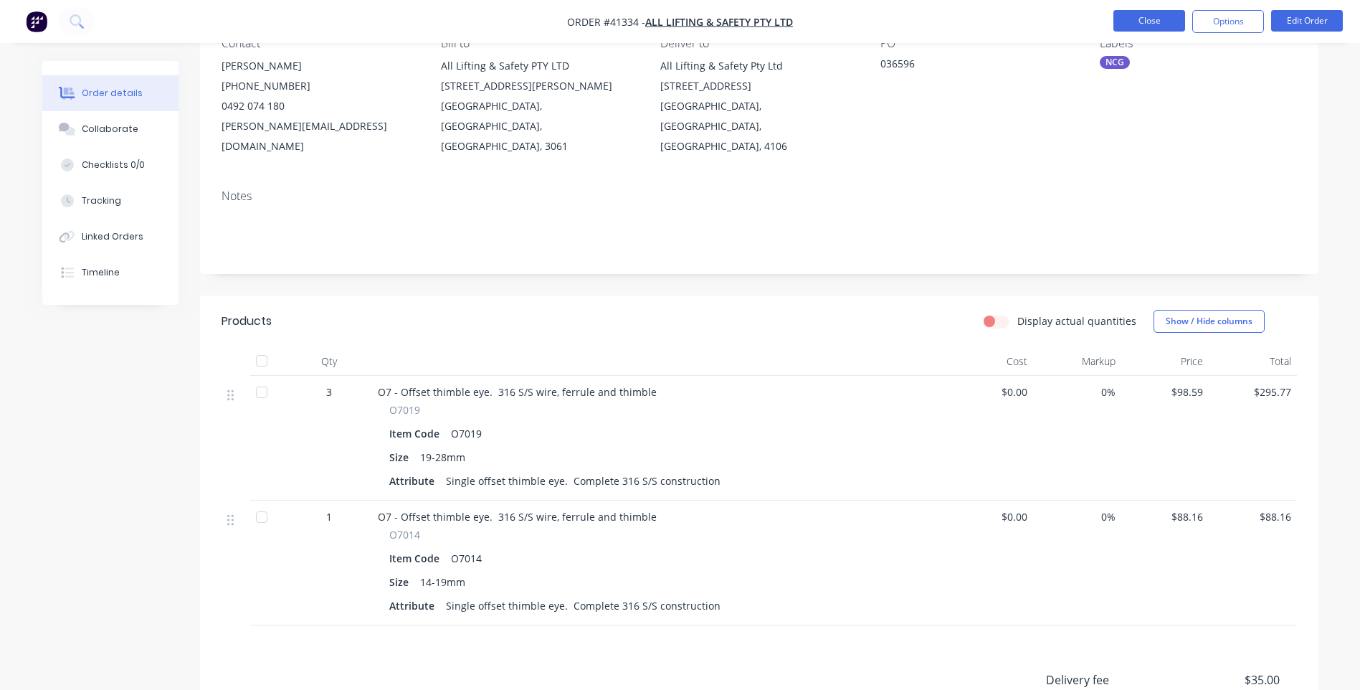
click at [1163, 25] on button "Close" at bounding box center [1149, 21] width 72 height 22
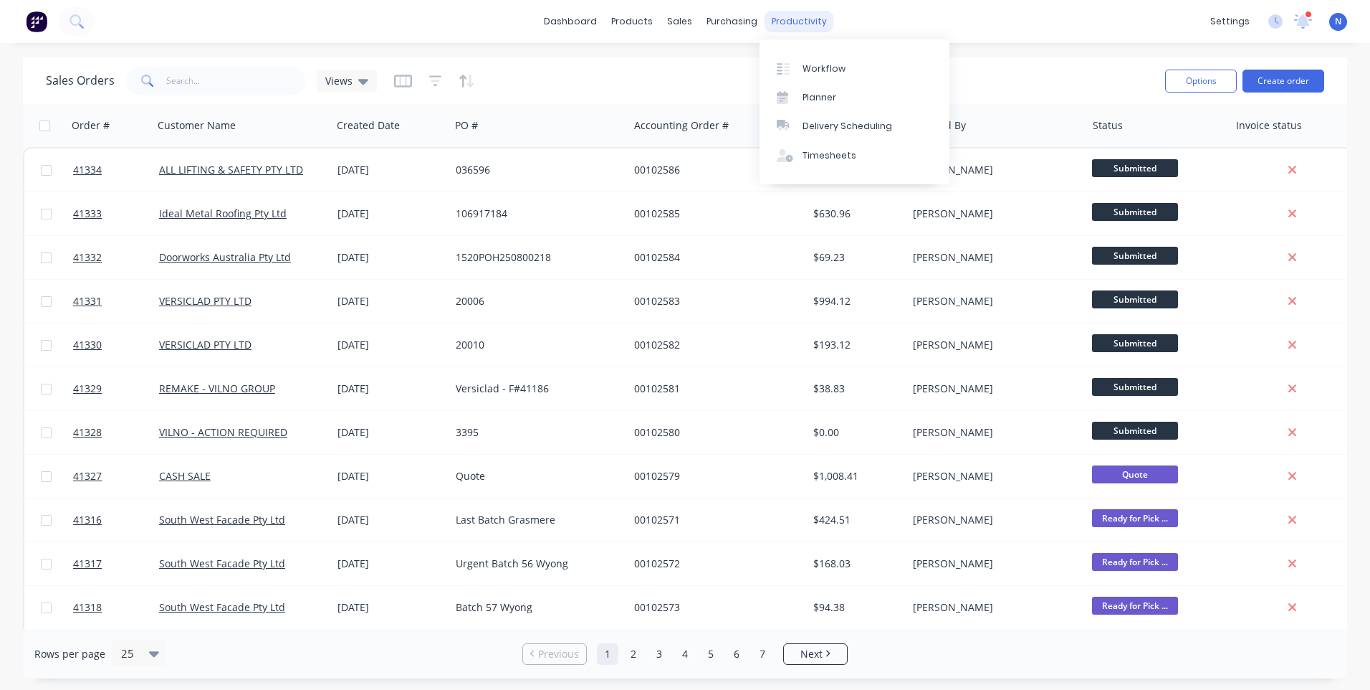
click at [806, 19] on div "productivity" at bounding box center [800, 22] width 70 height 22
click at [834, 62] on div "Workflow" at bounding box center [824, 68] width 43 height 13
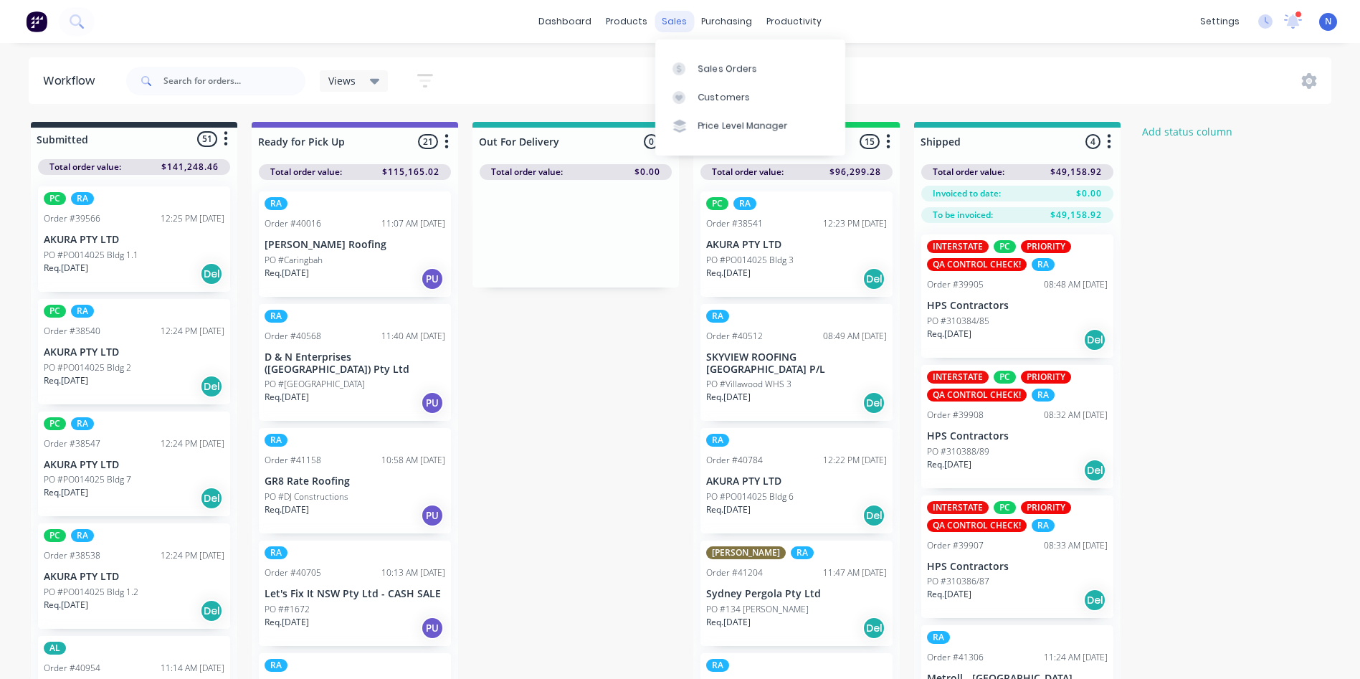
click at [667, 22] on div "sales" at bounding box center [673, 22] width 39 height 22
click at [719, 66] on div "Sales Orders" at bounding box center [727, 68] width 59 height 13
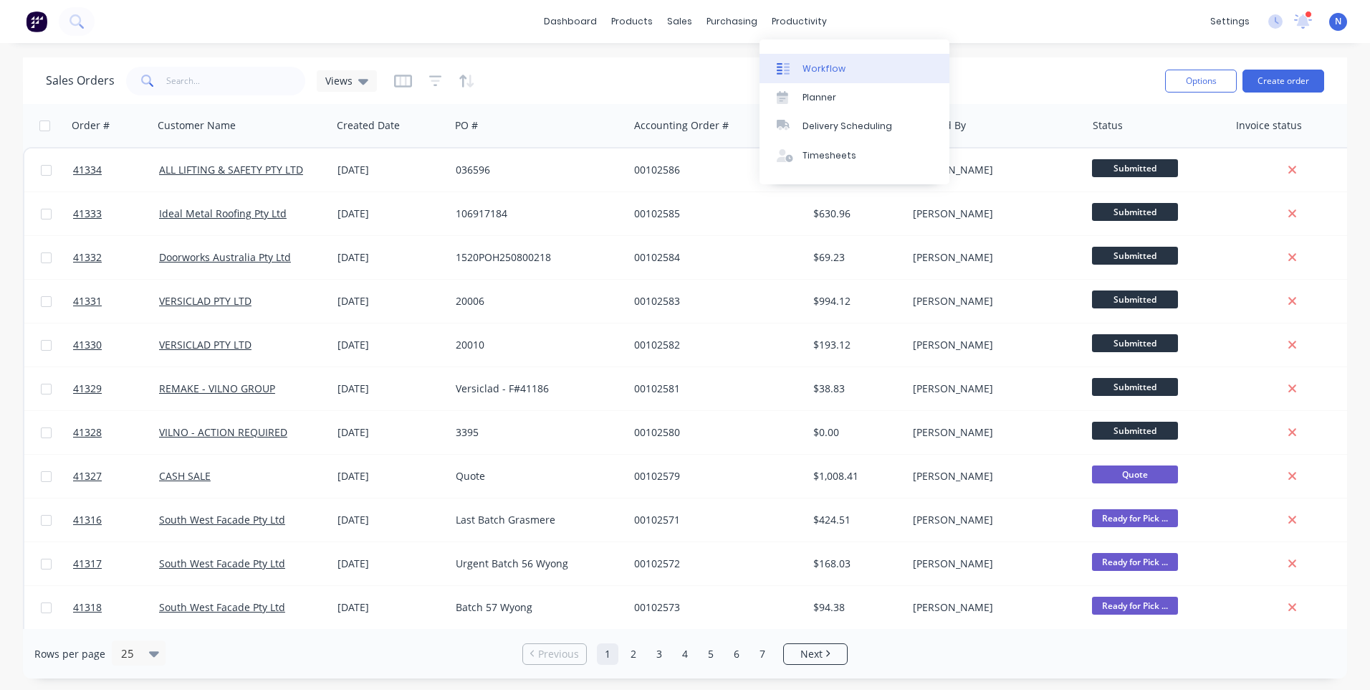
click at [817, 67] on div "Workflow" at bounding box center [824, 68] width 43 height 13
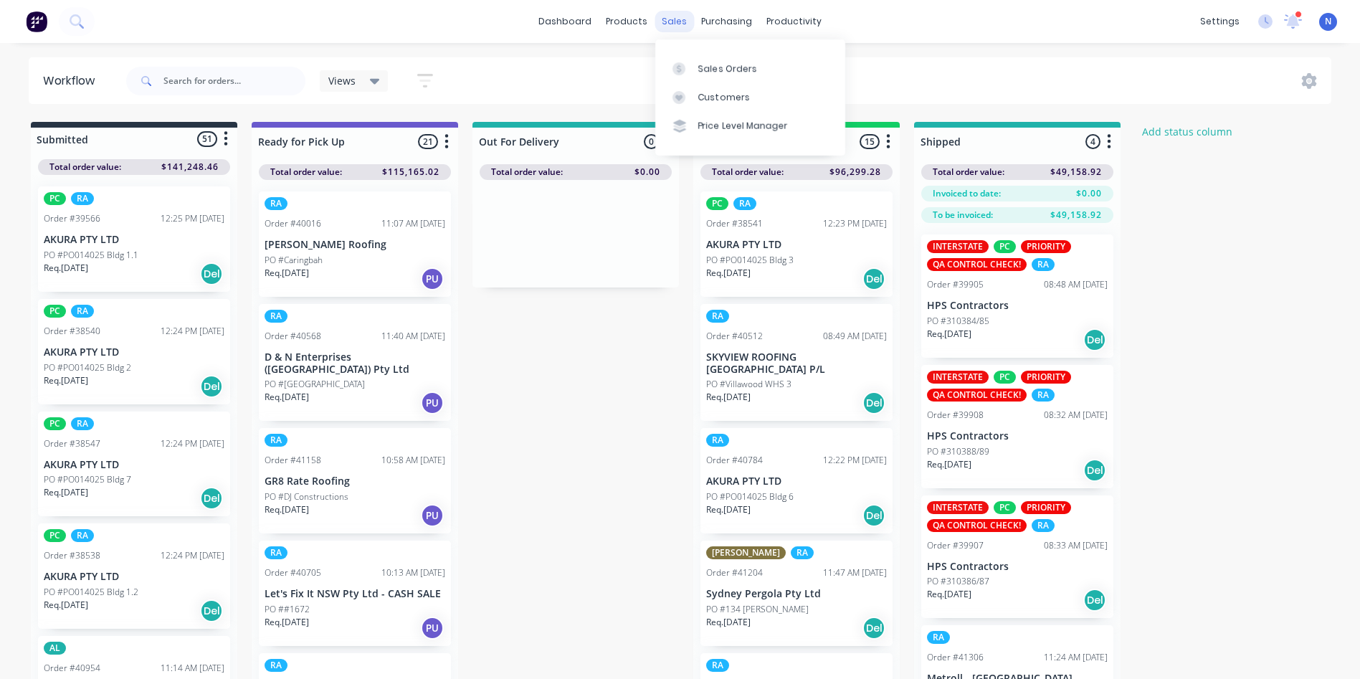
click at [675, 24] on div "sales" at bounding box center [673, 22] width 39 height 22
